Goal: Information Seeking & Learning: Find specific page/section

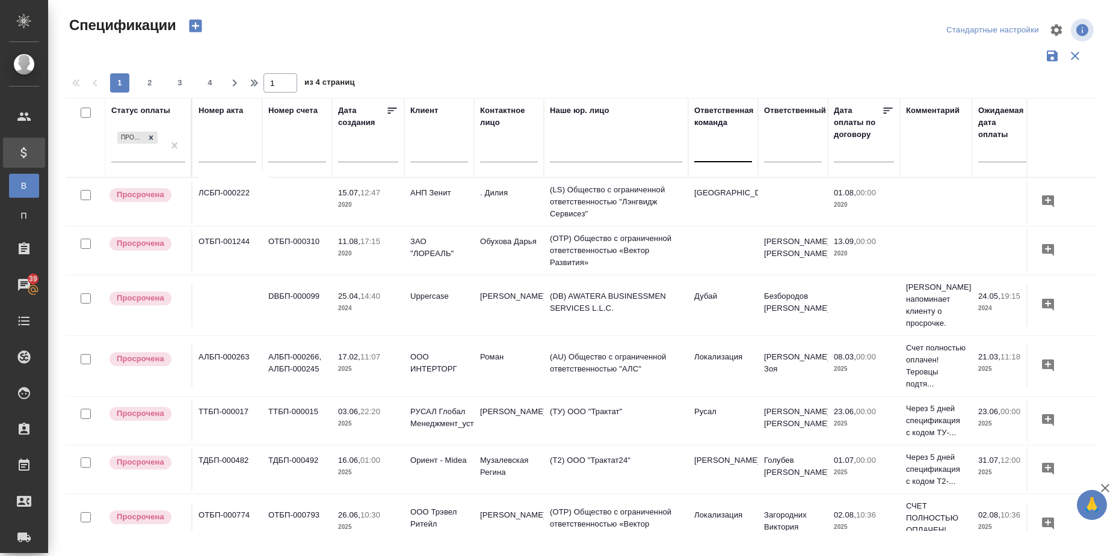
click at [713, 159] on div at bounding box center [723, 151] width 58 height 23
type input "дуба"
click at [738, 188] on div "Дубай" at bounding box center [784, 189] width 180 height 22
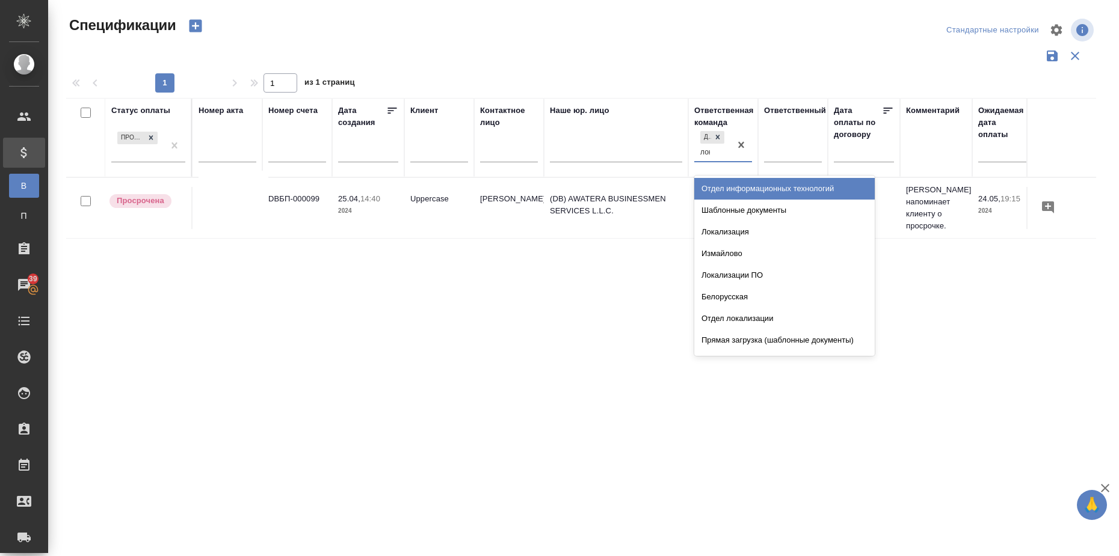
type input "лока"
click at [738, 188] on div "Локализация" at bounding box center [784, 189] width 180 height 22
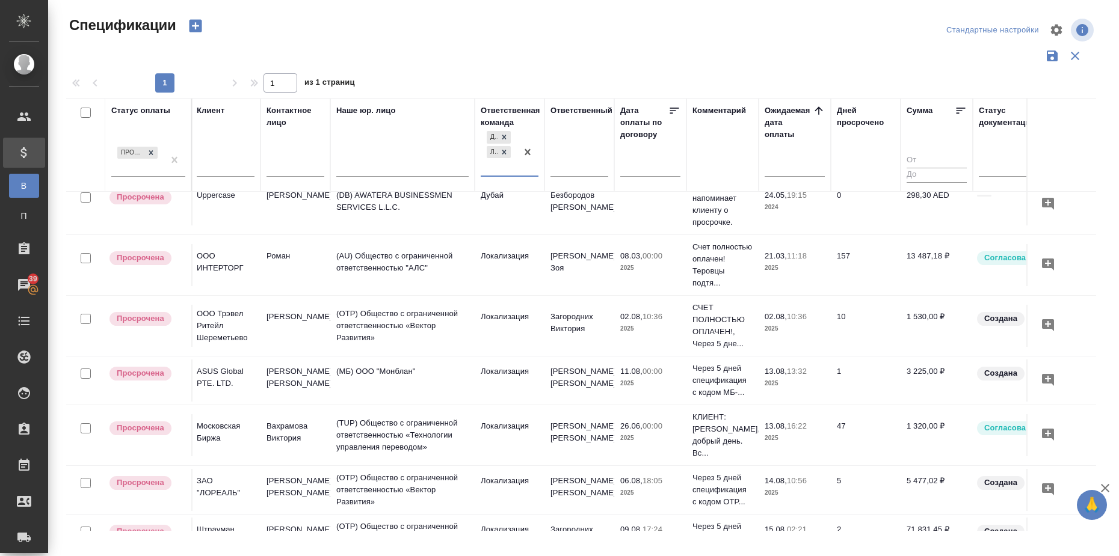
scroll to position [0, 214]
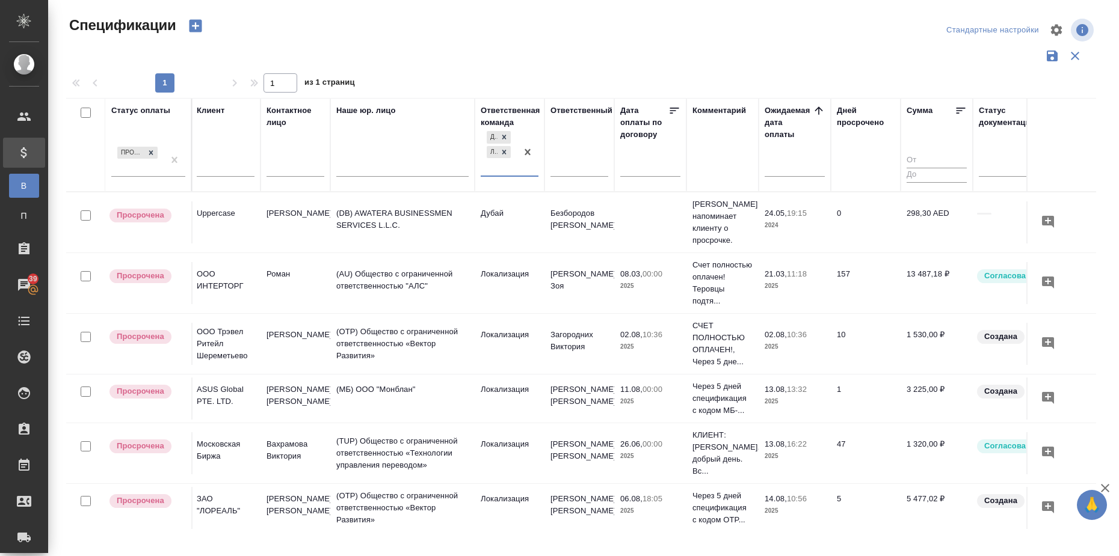
click at [507, 152] on icon at bounding box center [504, 152] width 8 height 8
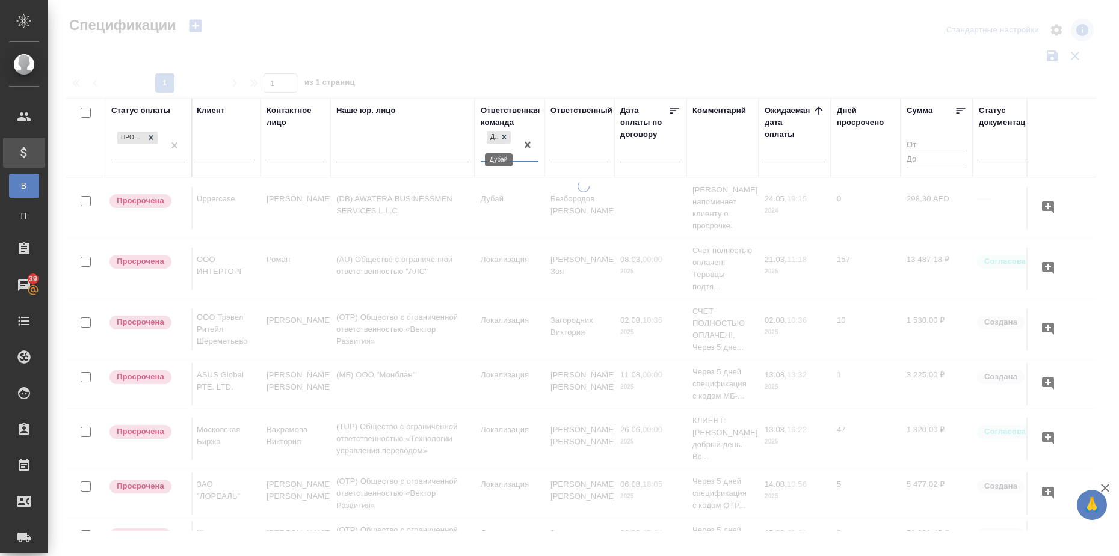
click at [505, 136] on icon at bounding box center [504, 137] width 4 height 4
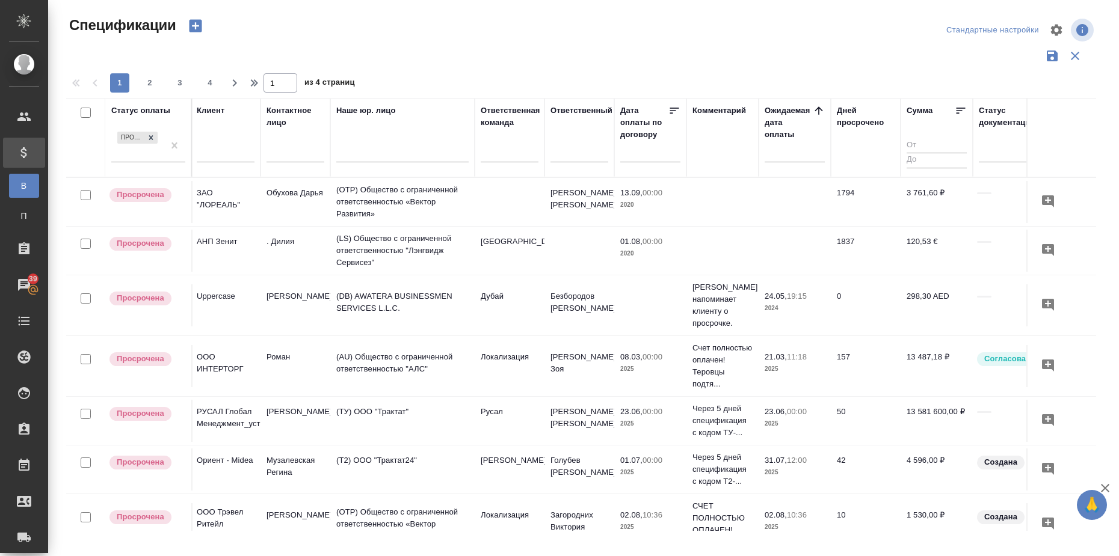
drag, startPoint x: 923, startPoint y: 316, endPoint x: 858, endPoint y: 414, distance: 117.8
click at [922, 223] on td "298,30 AED" at bounding box center [937, 202] width 72 height 42
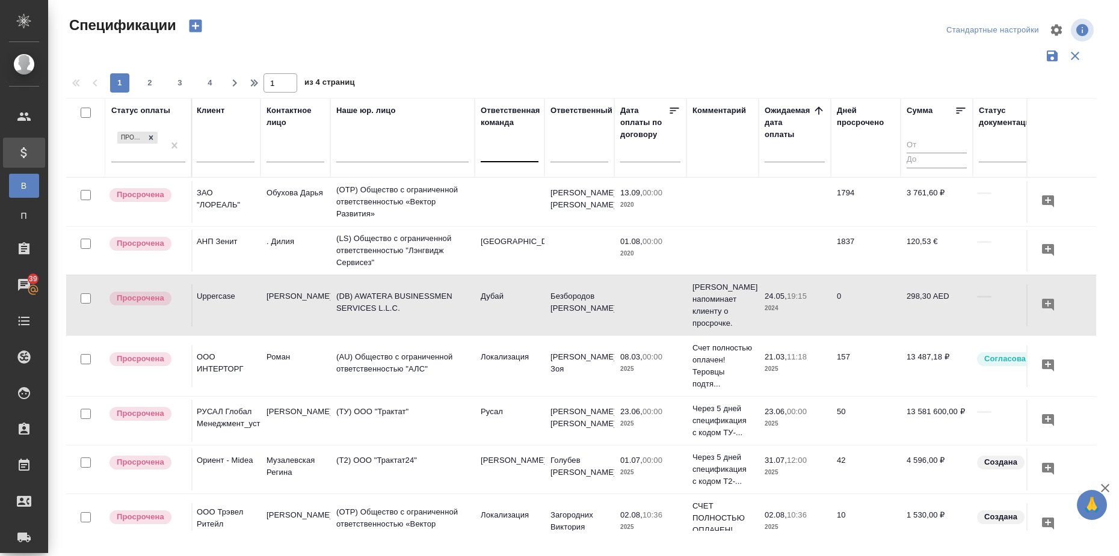
click at [484, 156] on div at bounding box center [510, 149] width 58 height 17
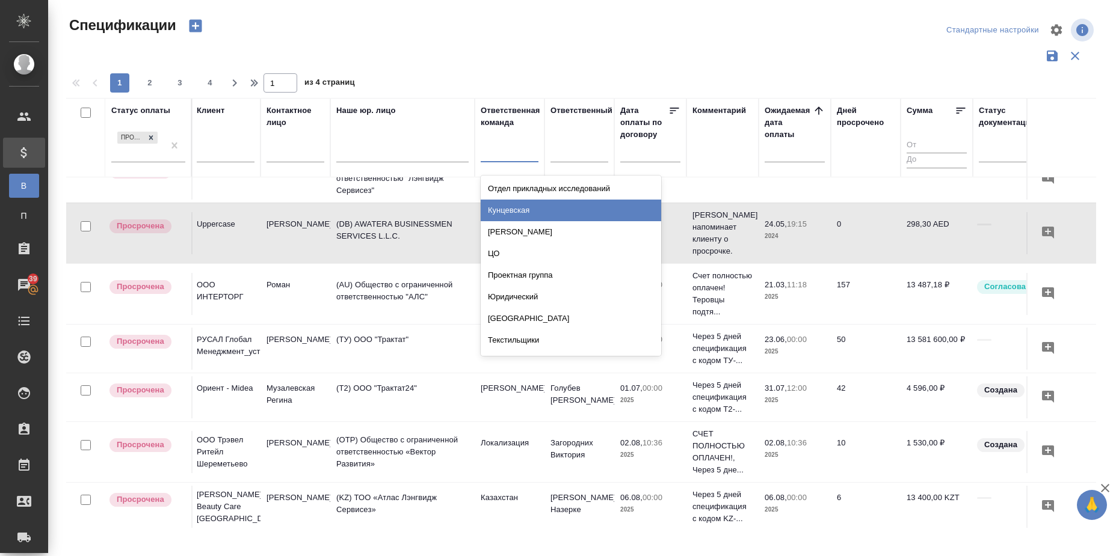
scroll to position [150, 214]
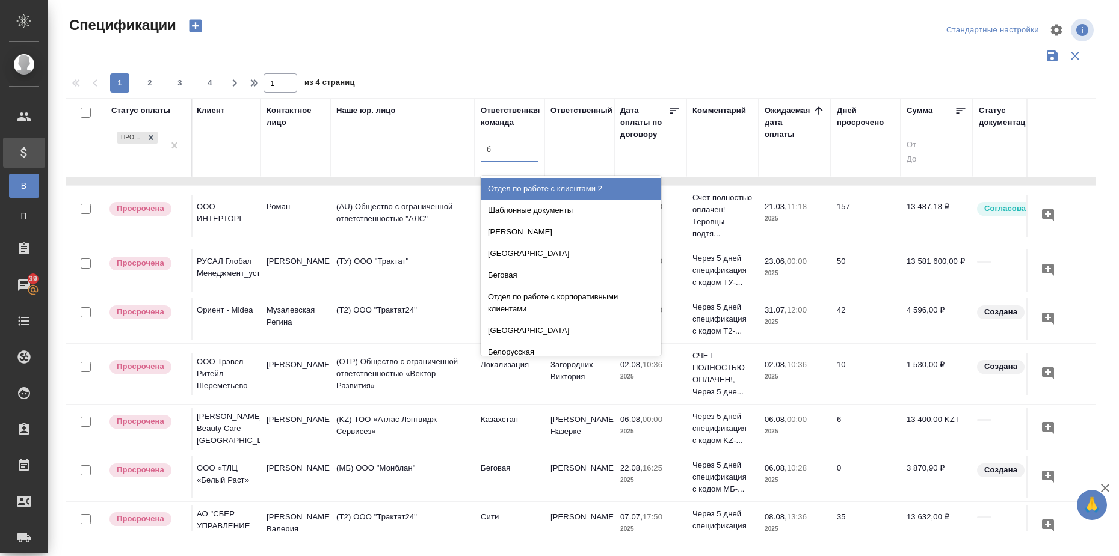
type input "ба"
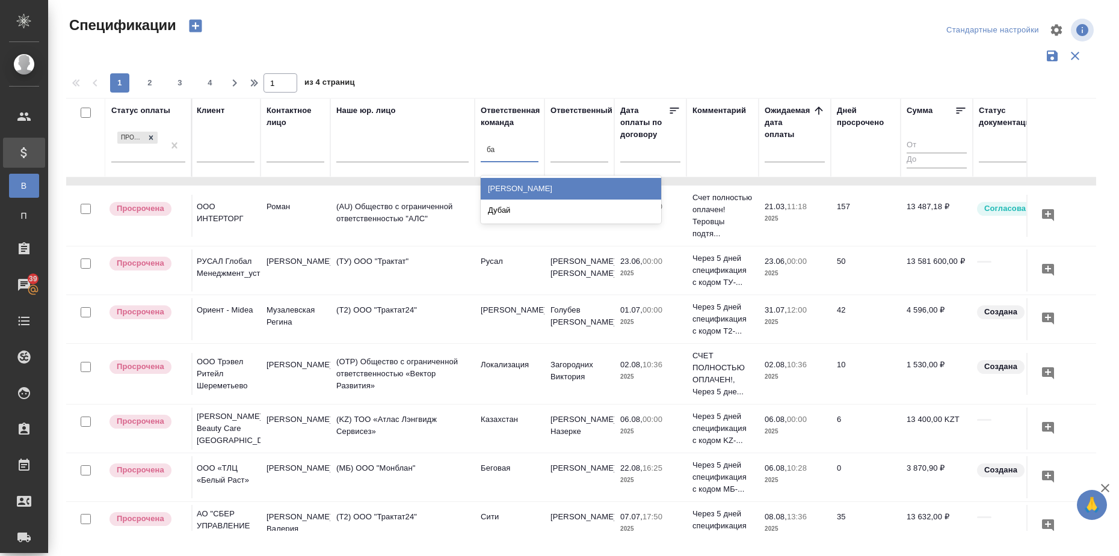
click at [551, 192] on div "[PERSON_NAME]" at bounding box center [571, 189] width 180 height 22
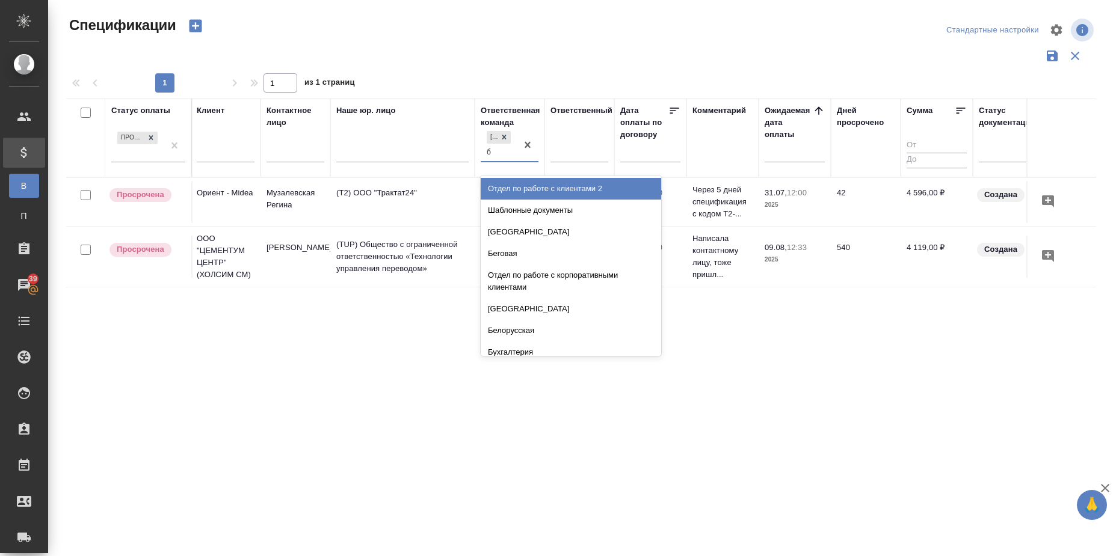
scroll to position [0, 214]
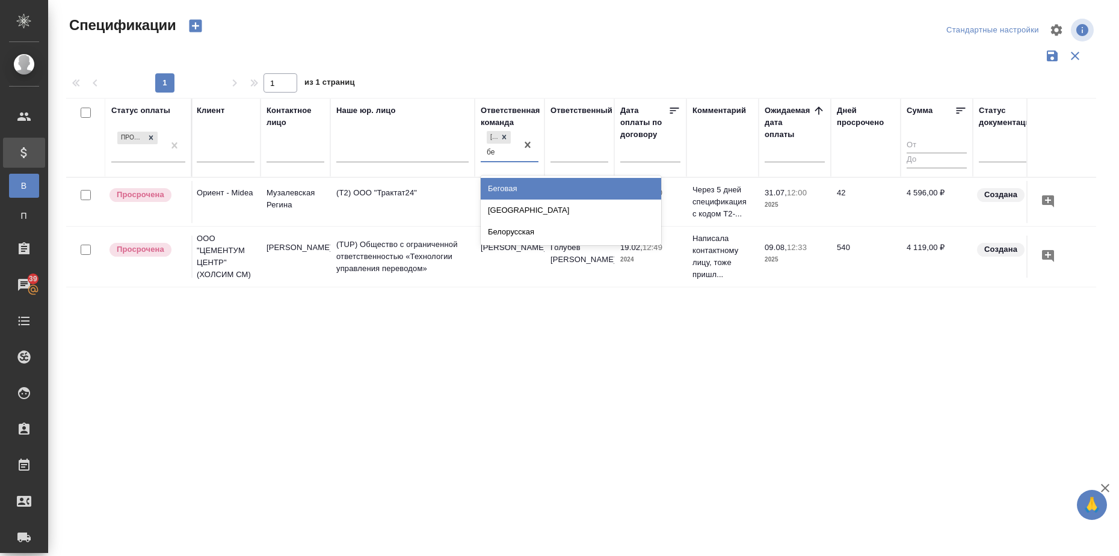
type input "бег"
click at [551, 192] on div "Беговая" at bounding box center [571, 189] width 180 height 22
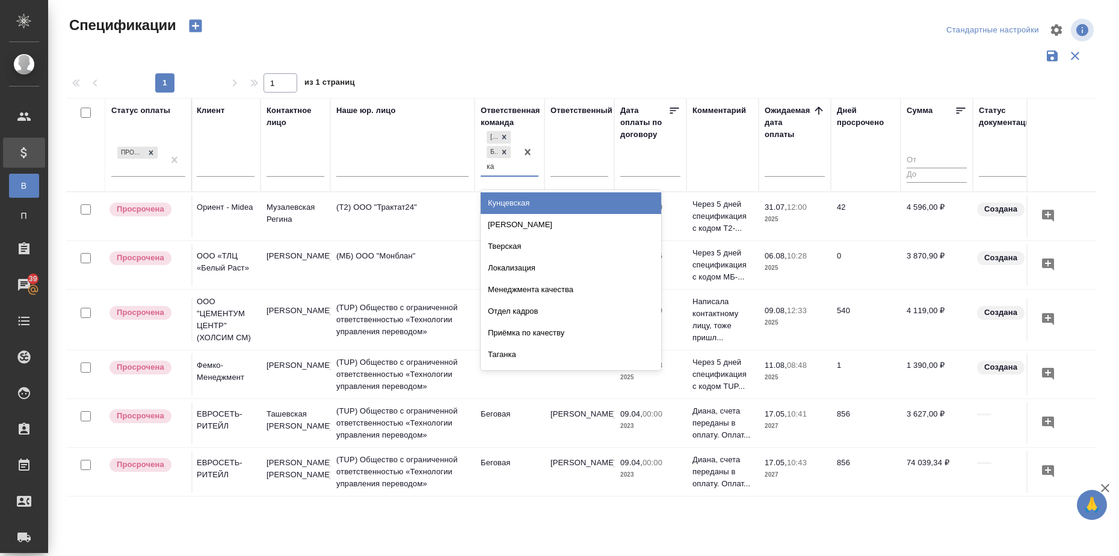
type input "каз"
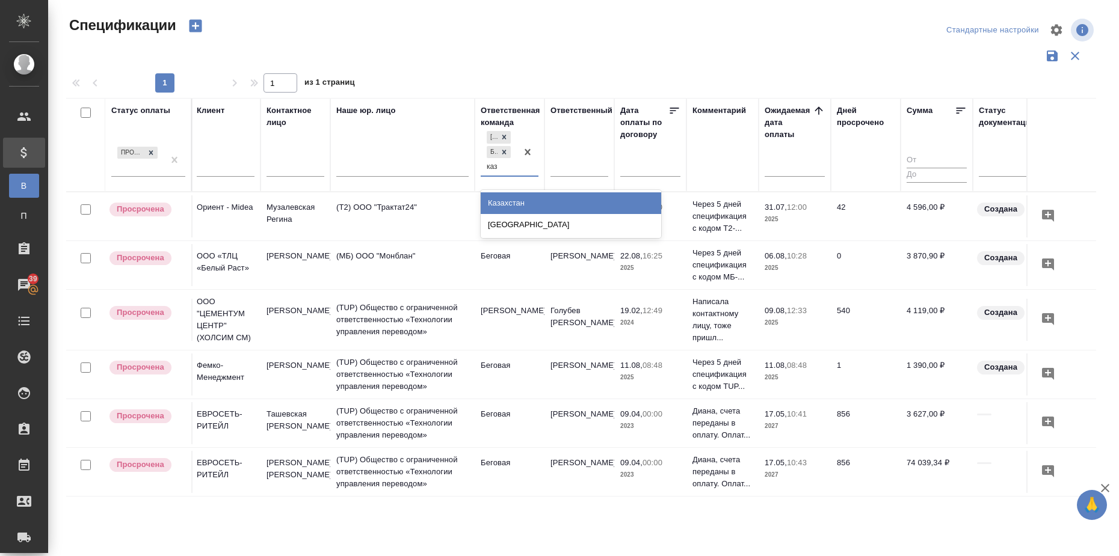
click at [551, 192] on div "Казахстан [GEOGRAPHIC_DATA]" at bounding box center [571, 214] width 180 height 48
click at [555, 198] on div "Казахстан" at bounding box center [571, 204] width 180 height 22
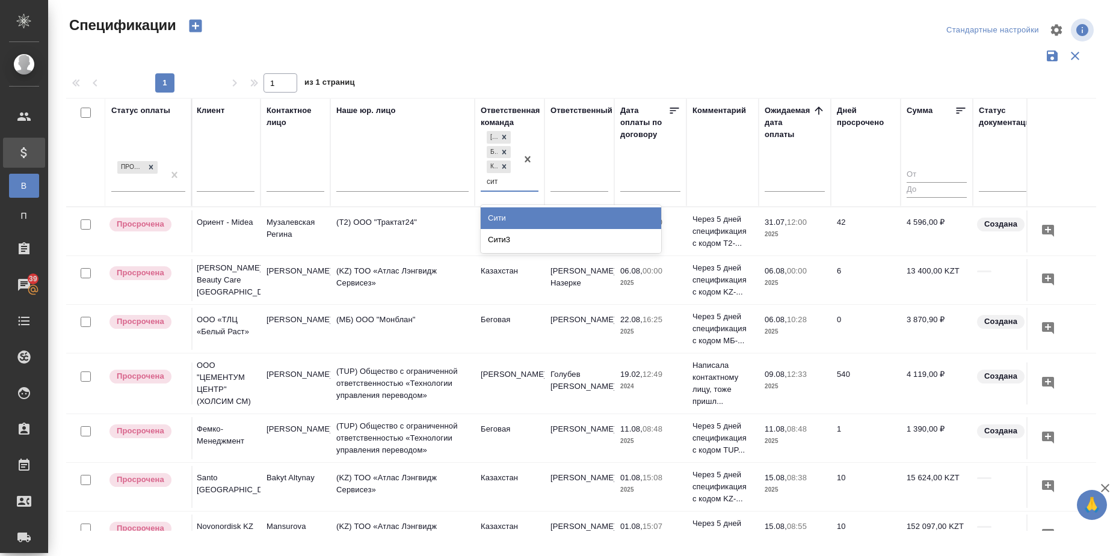
type input "сити"
click at [566, 221] on div "Сити" at bounding box center [571, 219] width 180 height 22
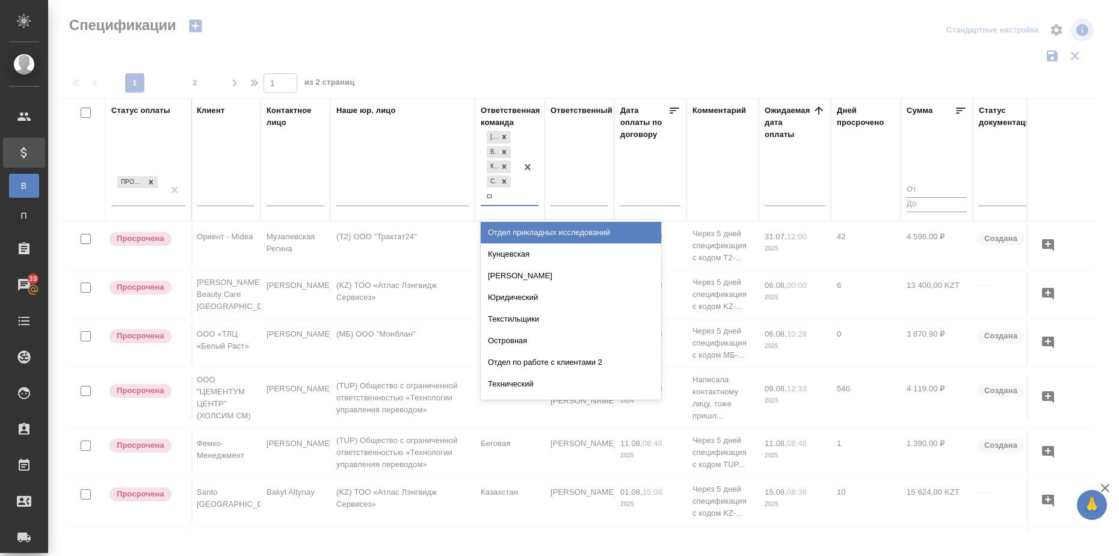
type input "сити"
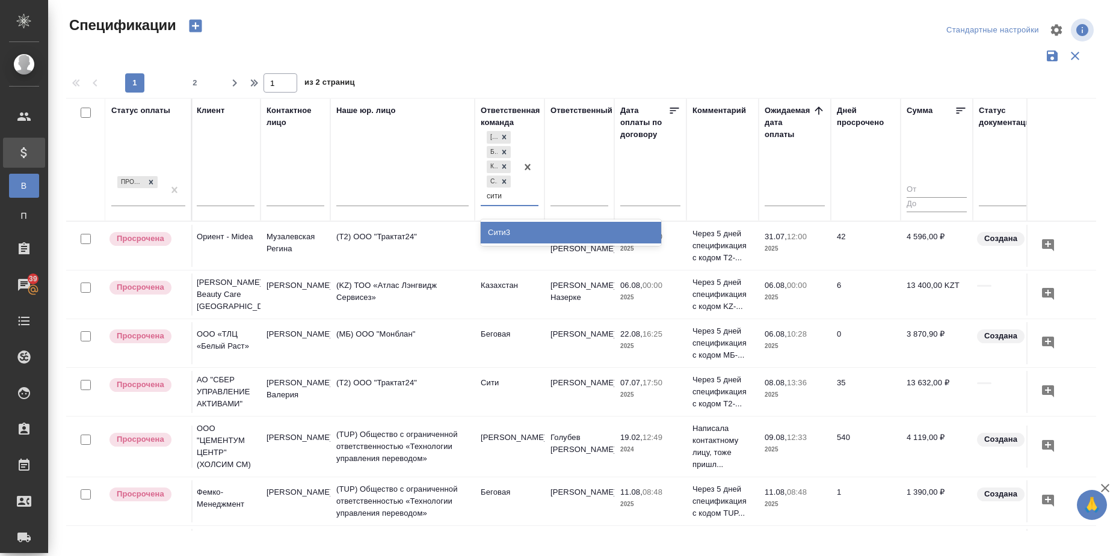
click at [543, 232] on div "Сити3" at bounding box center [571, 233] width 180 height 22
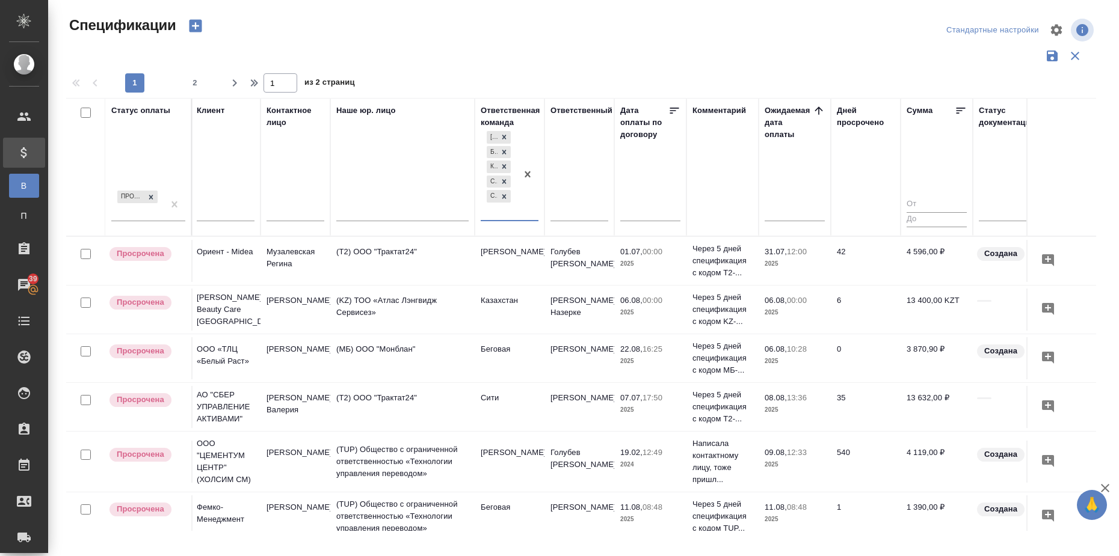
click at [991, 188] on div "Cтатус документации" at bounding box center [1018, 167] width 78 height 125
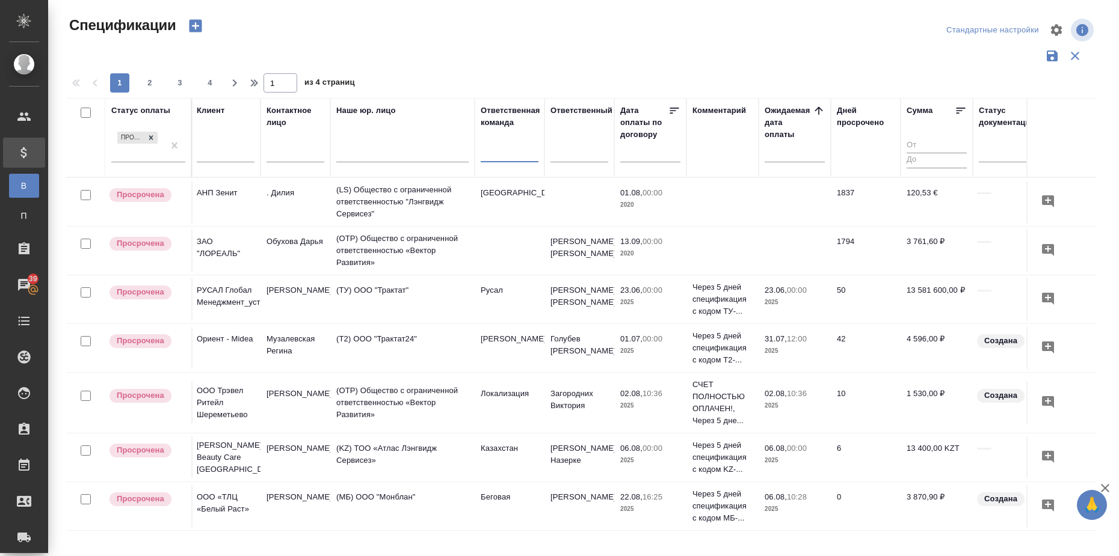
click at [663, 155] on input "text" at bounding box center [653, 152] width 53 height 17
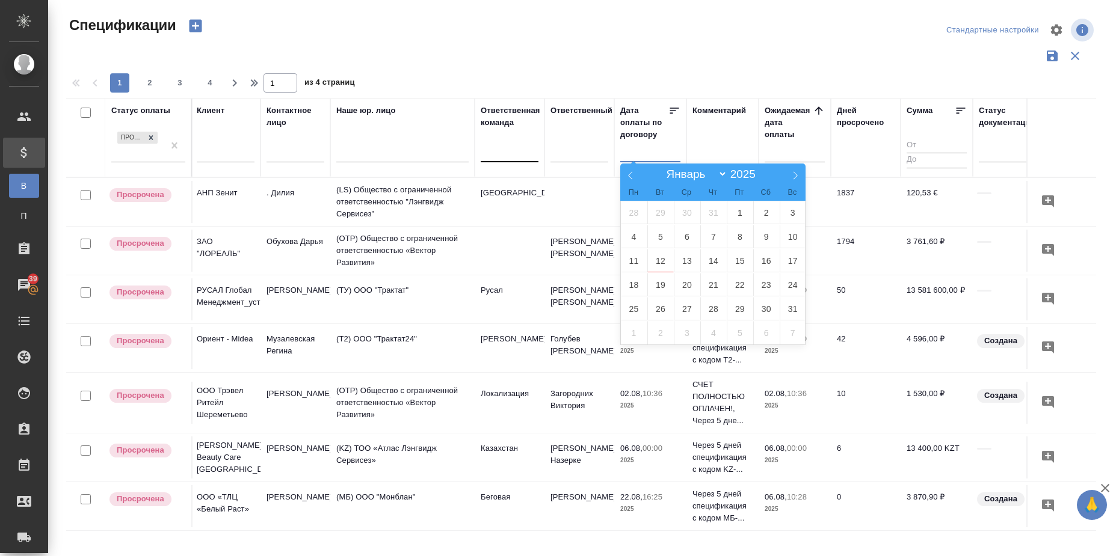
click at [865, 64] on div at bounding box center [581, 56] width 1030 height 23
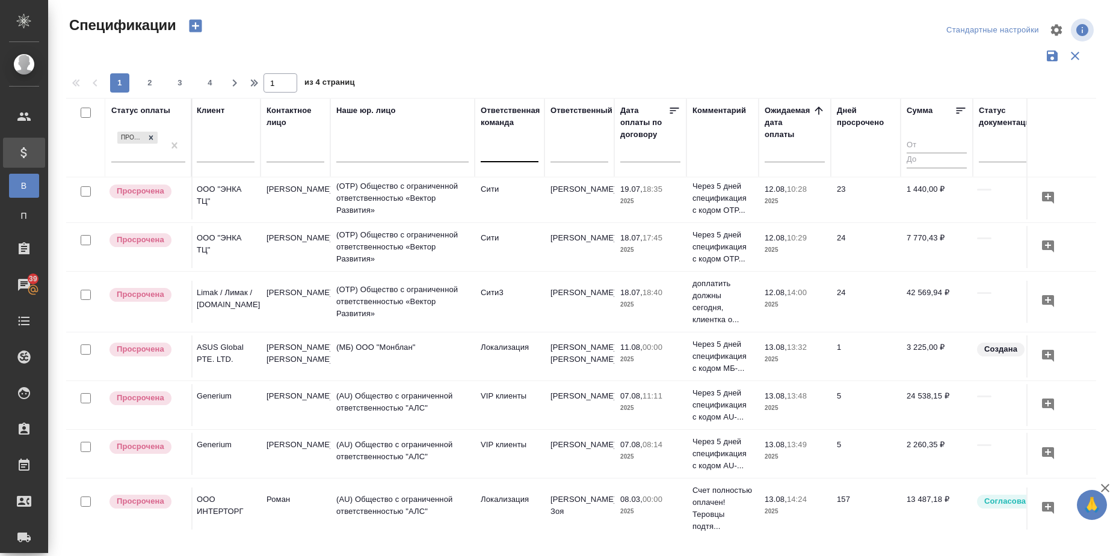
scroll to position [827, 214]
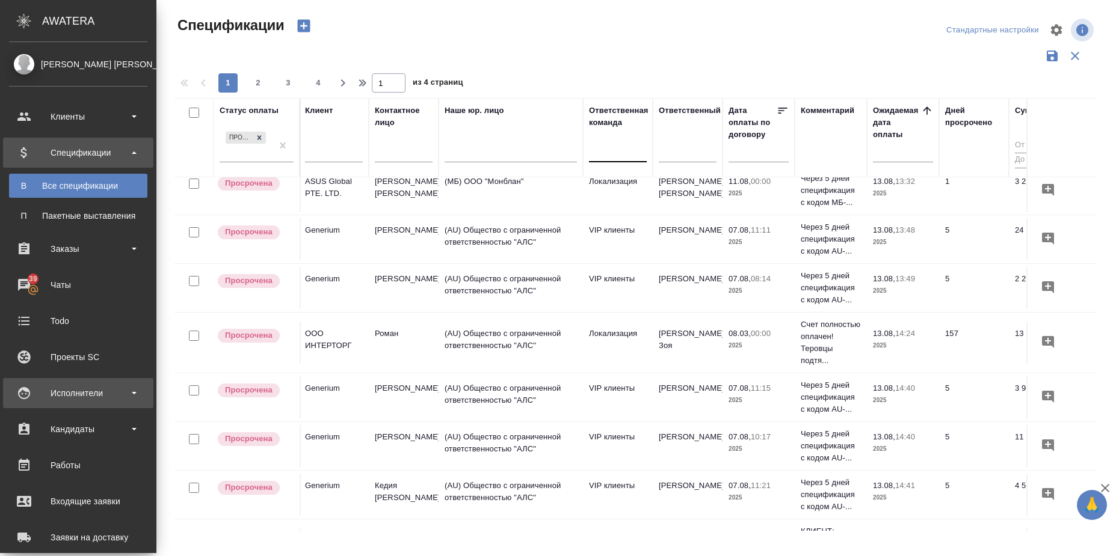
click at [114, 394] on div "Исполнители" at bounding box center [78, 393] width 138 height 18
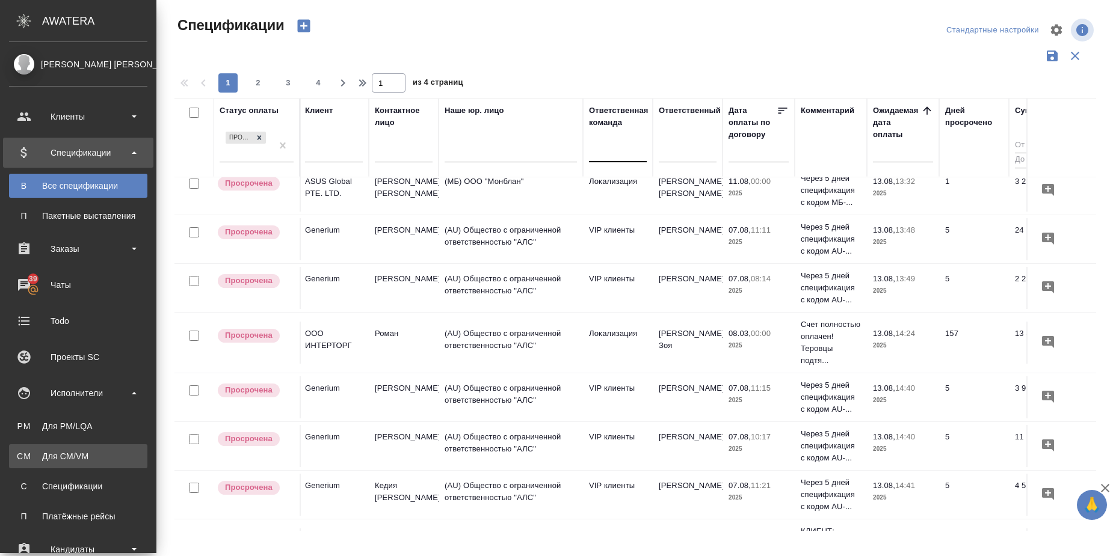
click at [108, 455] on div "Для CM/VM" at bounding box center [78, 457] width 126 height 12
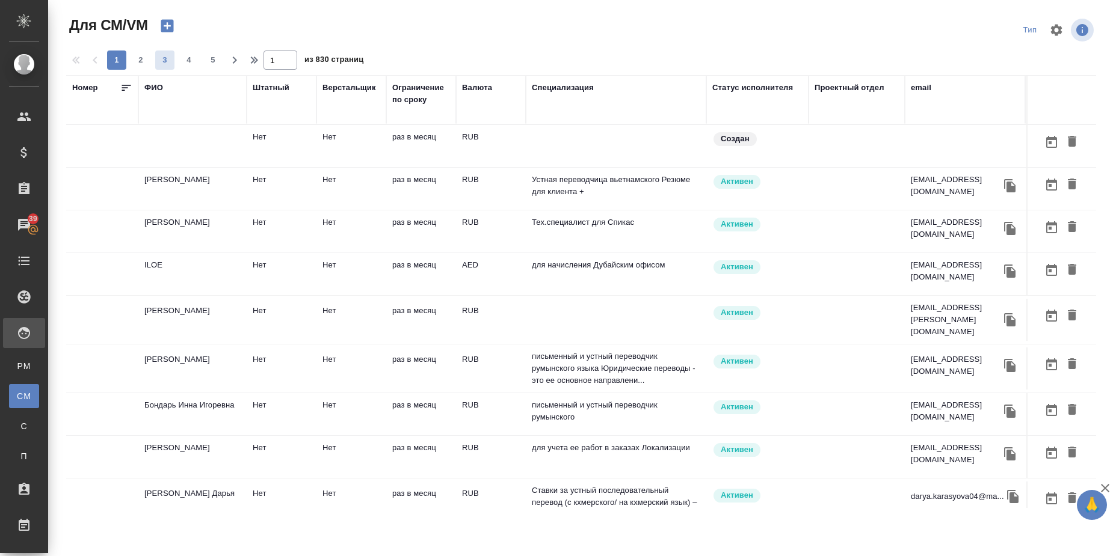
click at [155, 85] on div "ФИО" at bounding box center [153, 88] width 19 height 12
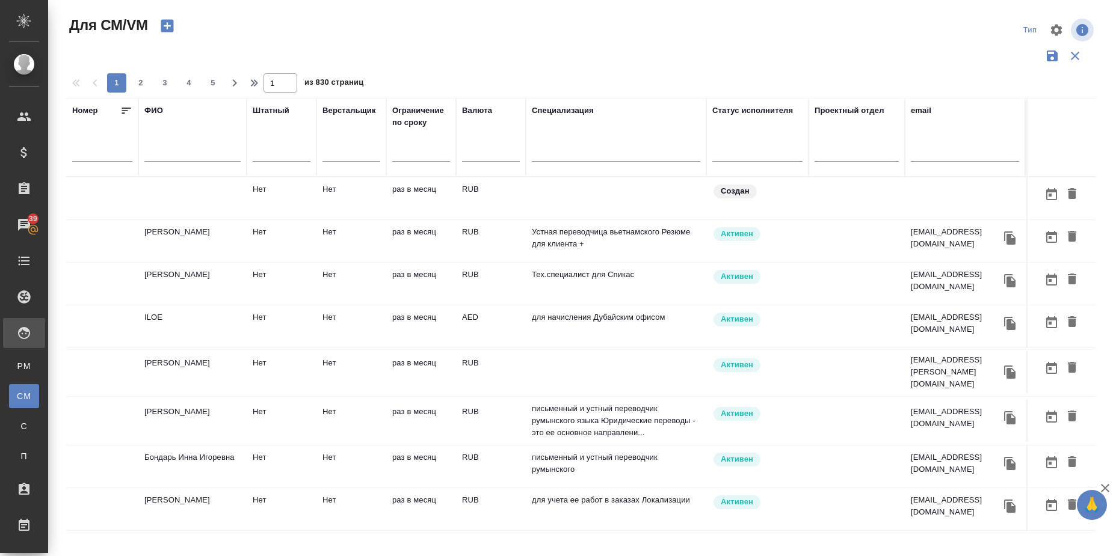
click at [166, 152] on input "text" at bounding box center [192, 154] width 96 height 15
type input "Талгат"
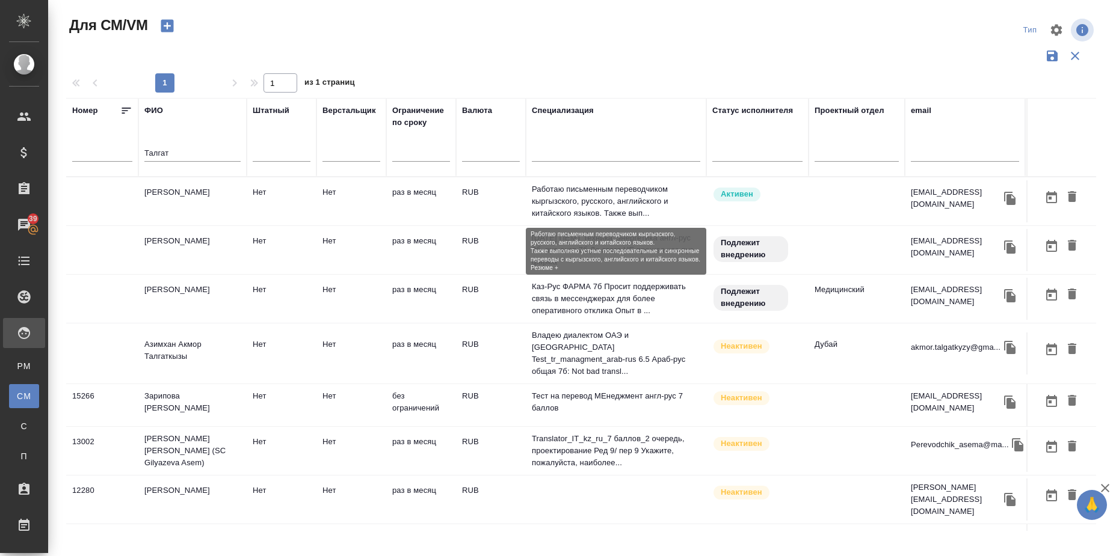
click at [603, 196] on p "Работаю письменным переводчиком кыргызского, русского, английского и китайского…" at bounding box center [616, 201] width 168 height 36
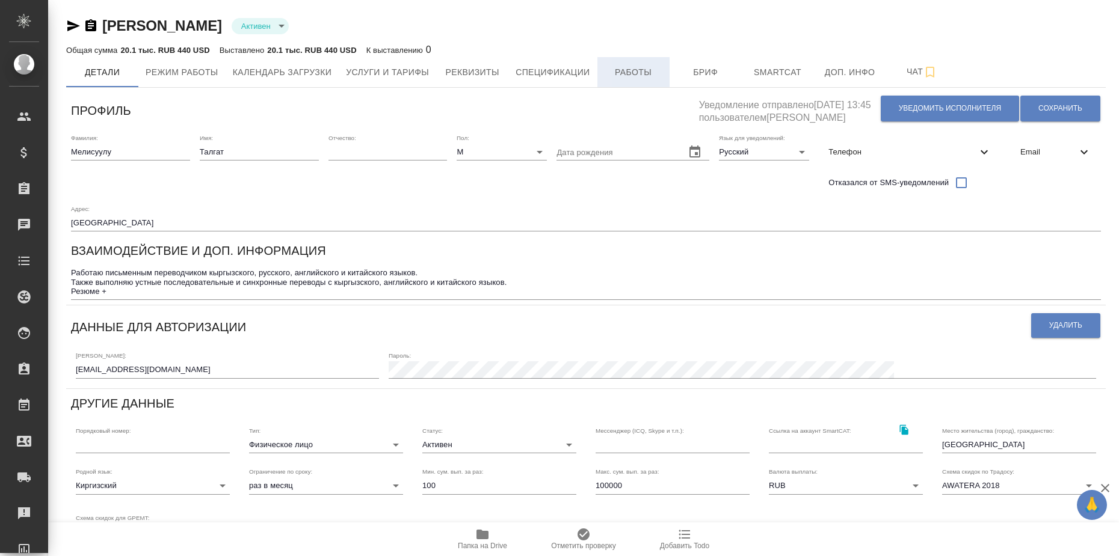
click at [625, 69] on span "Работы" at bounding box center [634, 72] width 58 height 15
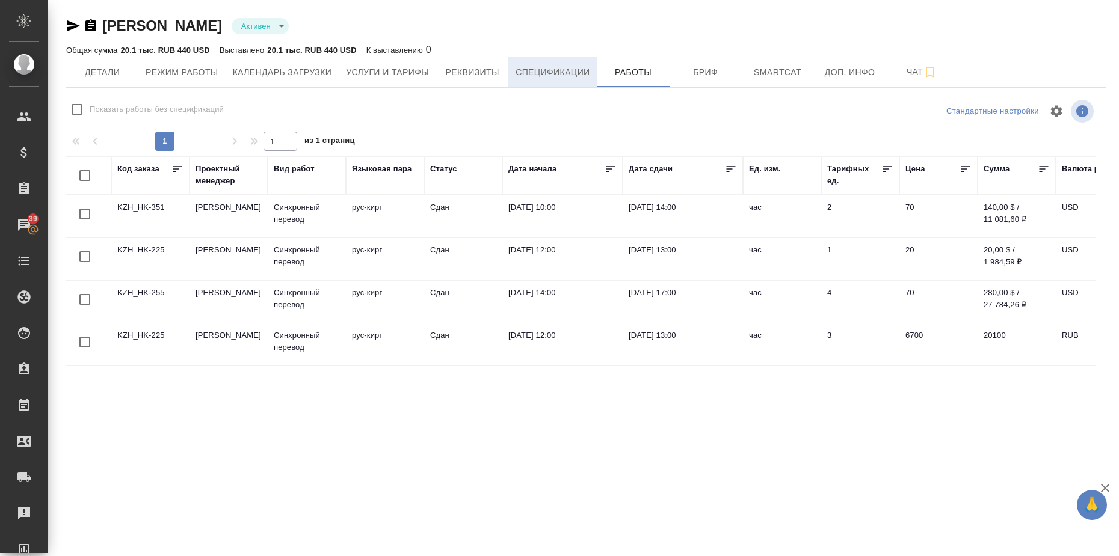
click at [543, 77] on span "Спецификации" at bounding box center [553, 72] width 74 height 15
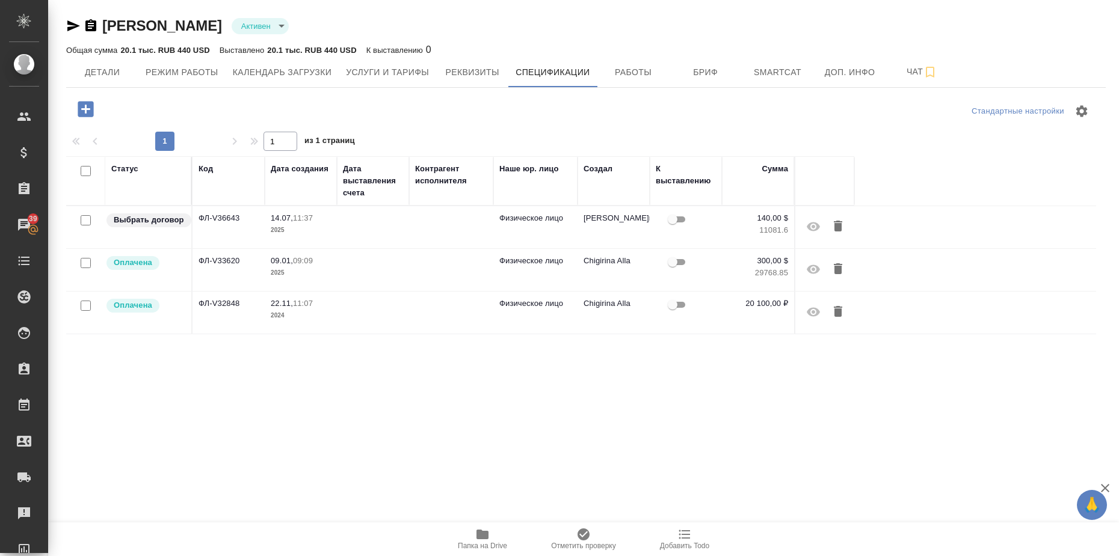
click at [224, 221] on td "ФЛ-V36643" at bounding box center [229, 227] width 72 height 42
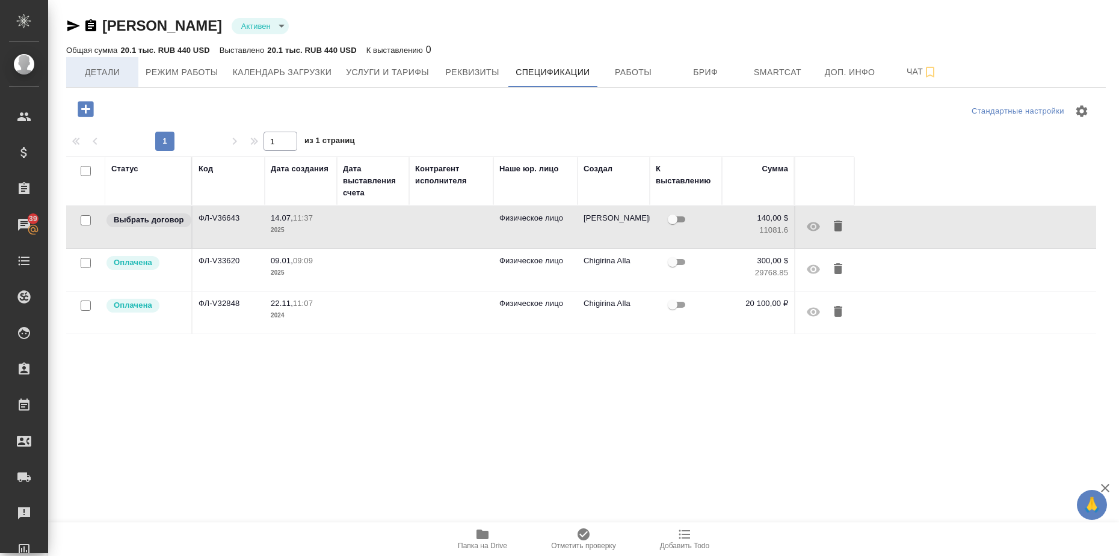
click at [114, 72] on span "Детали" at bounding box center [102, 72] width 58 height 15
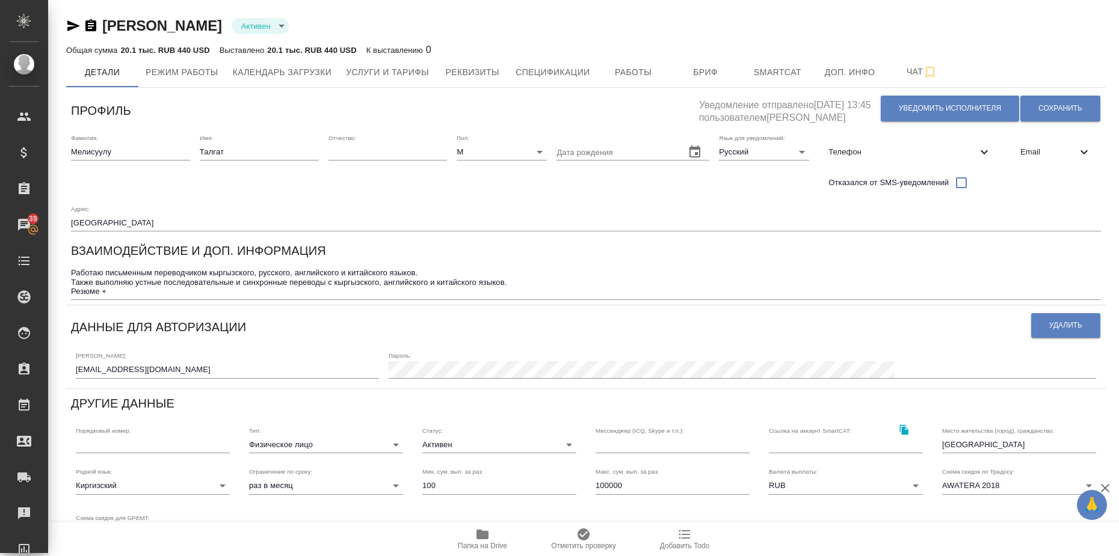
click at [394, 443] on body "🙏 .cls-1 fill:#fff; AWATERA Шаркунова Татьяна t.sharkunova Клиенты Спецификации…" at bounding box center [559, 278] width 1119 height 556
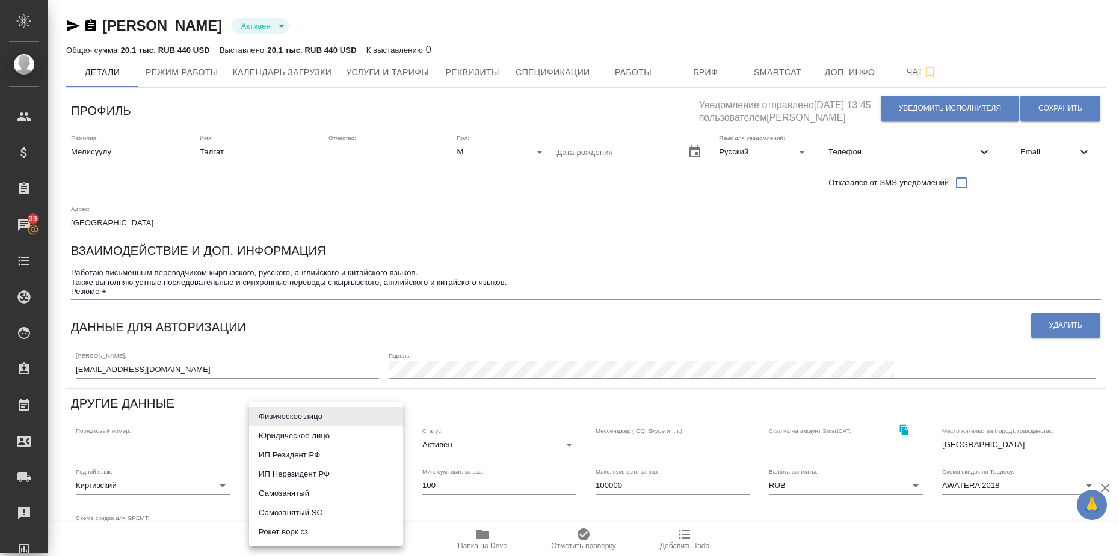
click at [472, 383] on div at bounding box center [559, 278] width 1119 height 556
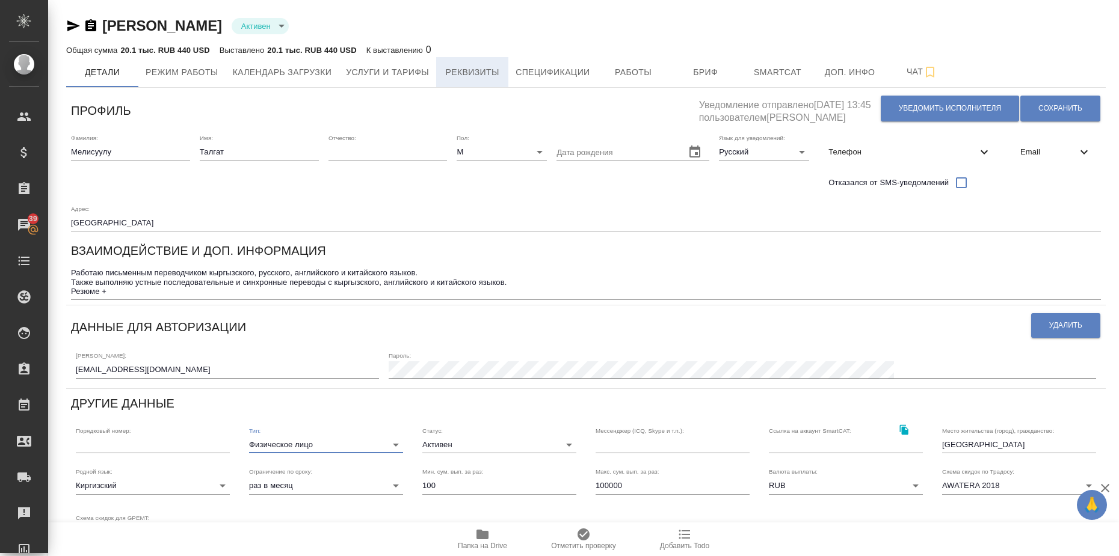
click at [452, 61] on button "Реквизиты" at bounding box center [472, 72] width 72 height 30
select select "10"
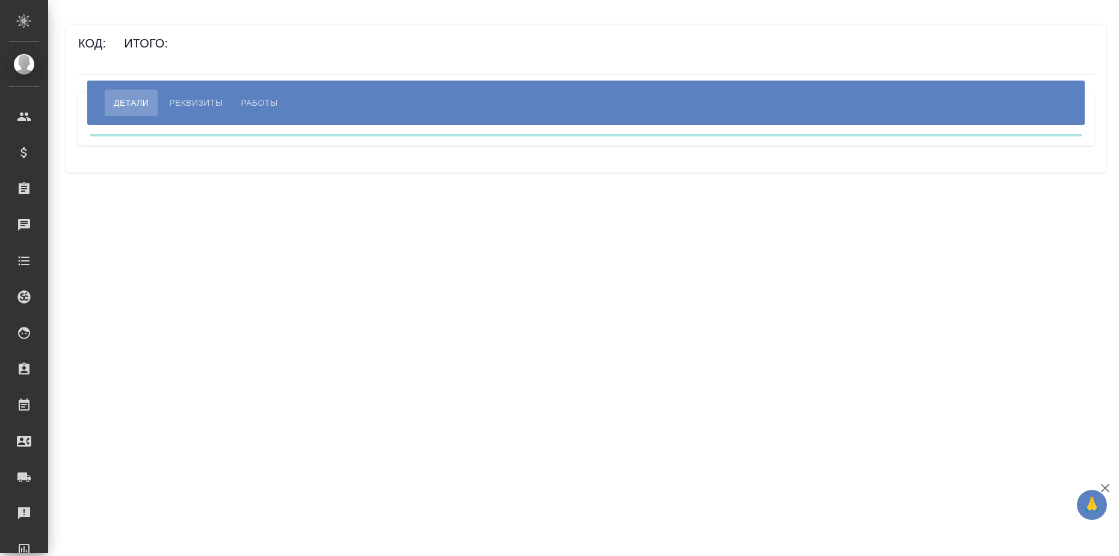
click at [239, 100] on button "Работы" at bounding box center [259, 103] width 55 height 26
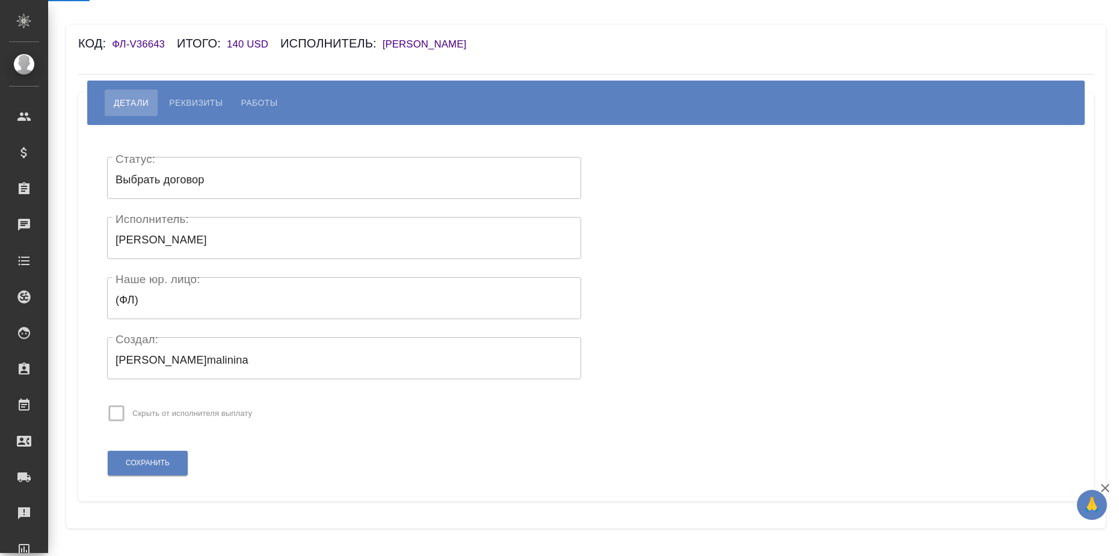
select select "10"
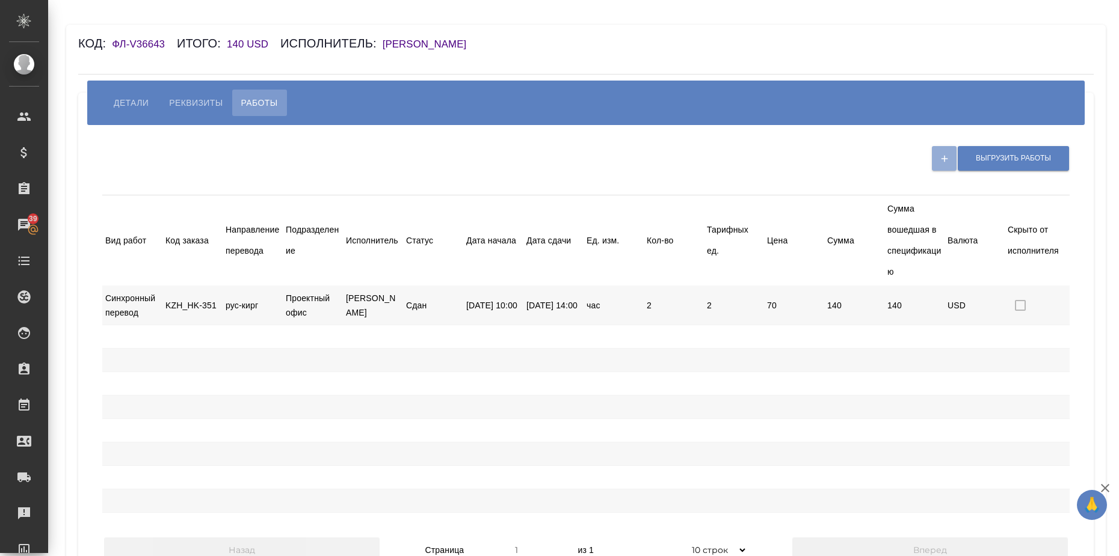
click at [186, 97] on span "Реквизиты" at bounding box center [196, 103] width 54 height 14
